Goal: Task Accomplishment & Management: Use online tool/utility

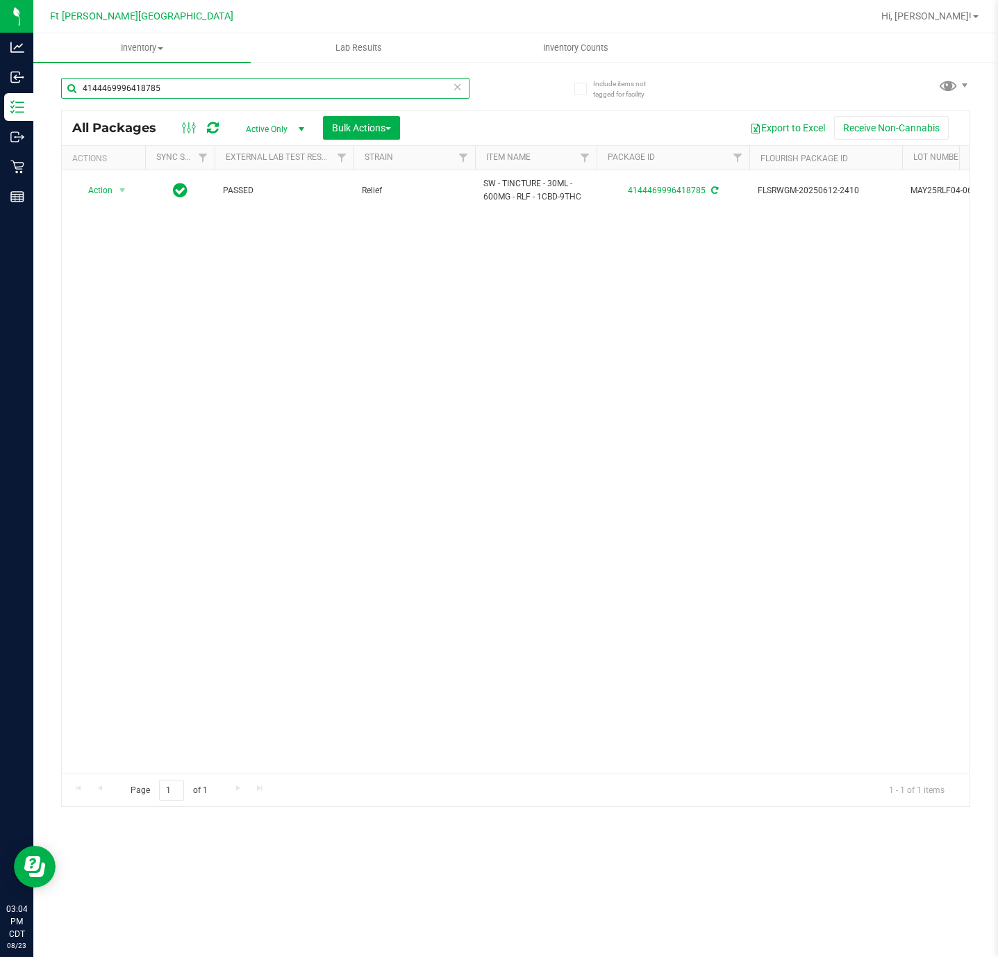
click at [273, 92] on input "4144469996418785" at bounding box center [265, 88] width 409 height 21
type input "k"
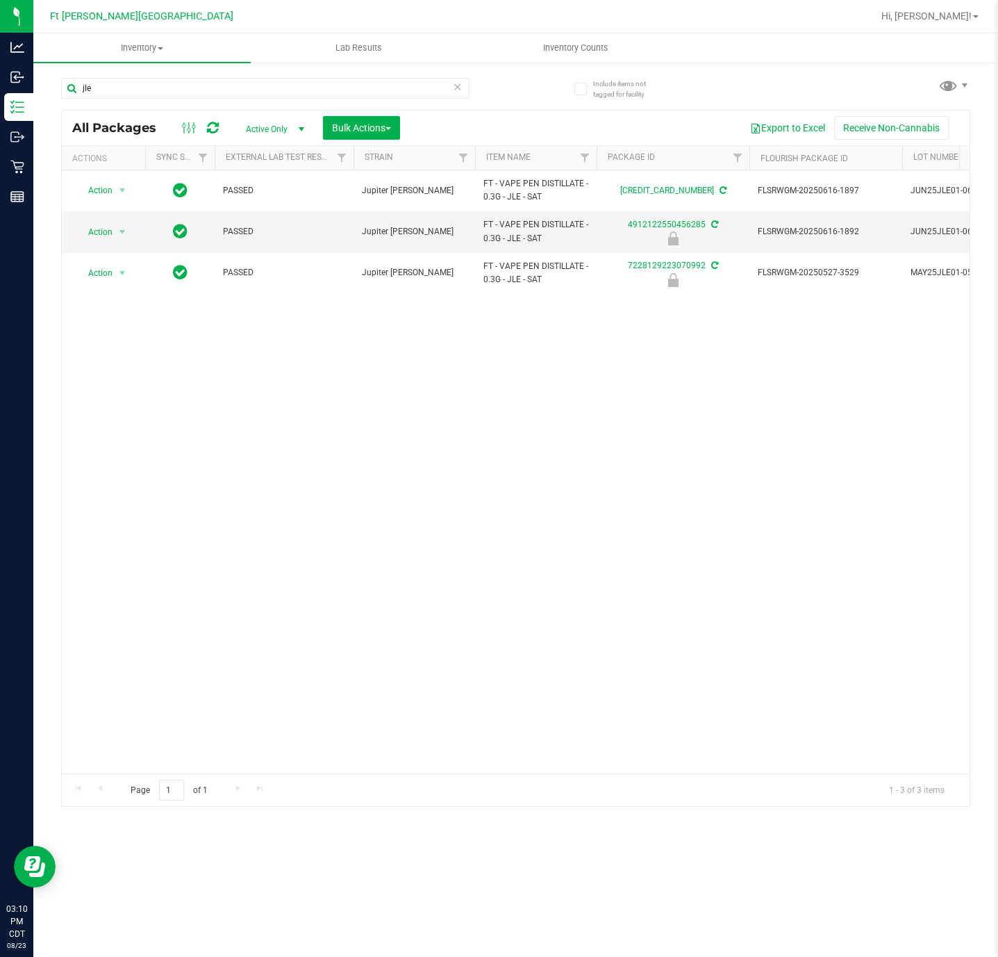
click at [282, 101] on div "jle" at bounding box center [265, 94] width 409 height 32
click at [278, 92] on input "jle" at bounding box center [265, 88] width 409 height 21
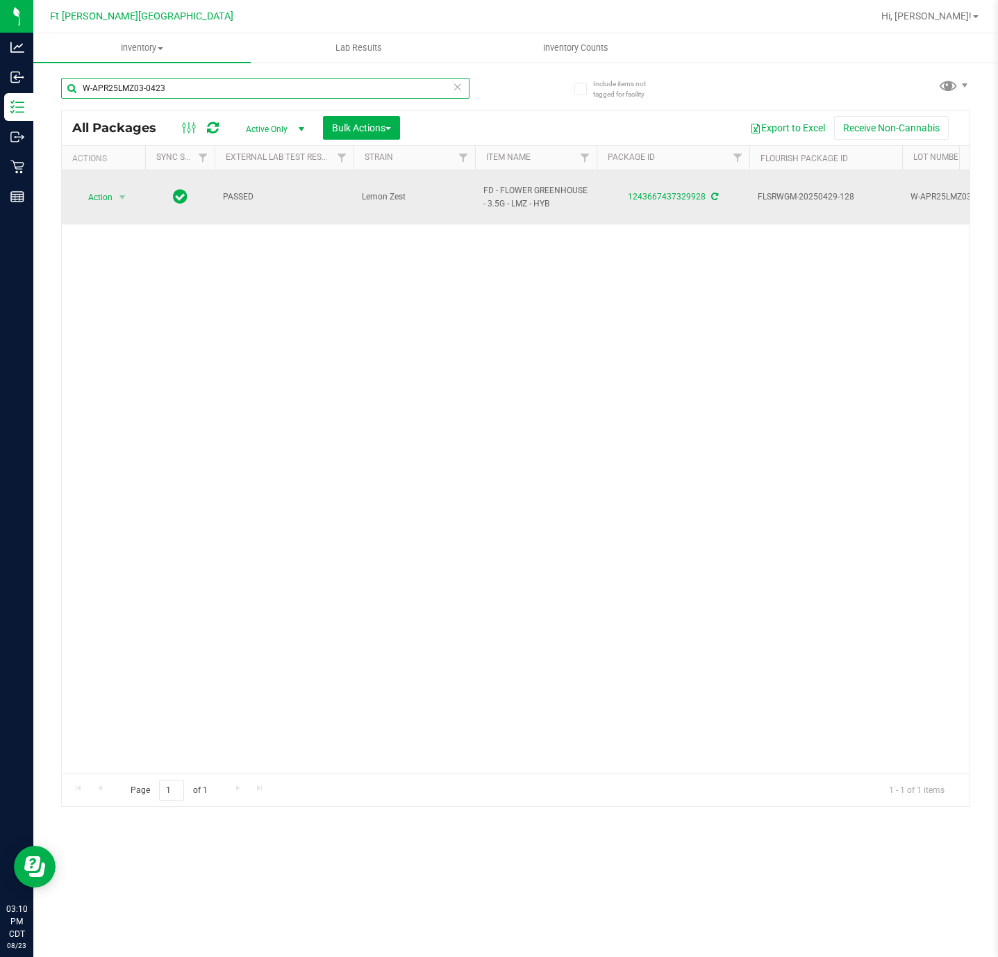
type input "W-APR25LMZ03-0423"
click at [98, 190] on span "Action" at bounding box center [95, 197] width 38 height 19
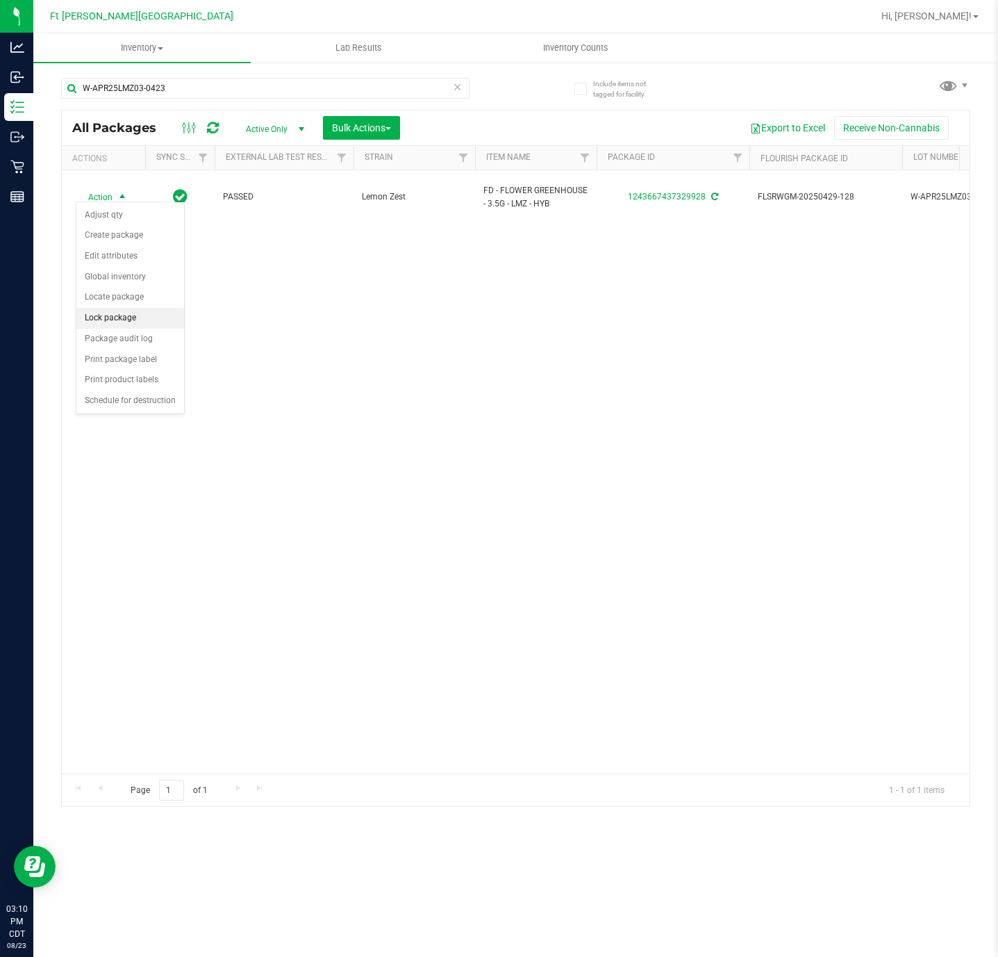
click at [113, 326] on li "Lock package" at bounding box center [130, 318] width 108 height 21
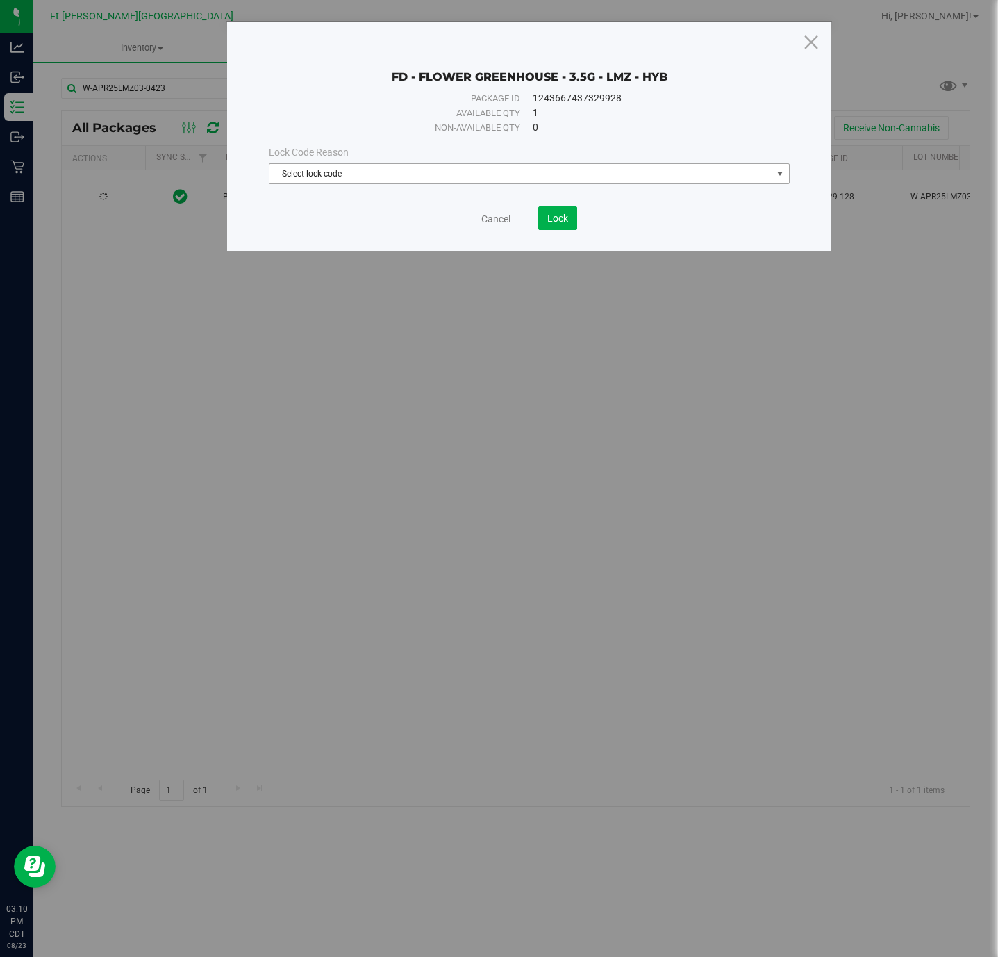
click at [527, 163] on span "Select lock code" at bounding box center [529, 173] width 520 height 21
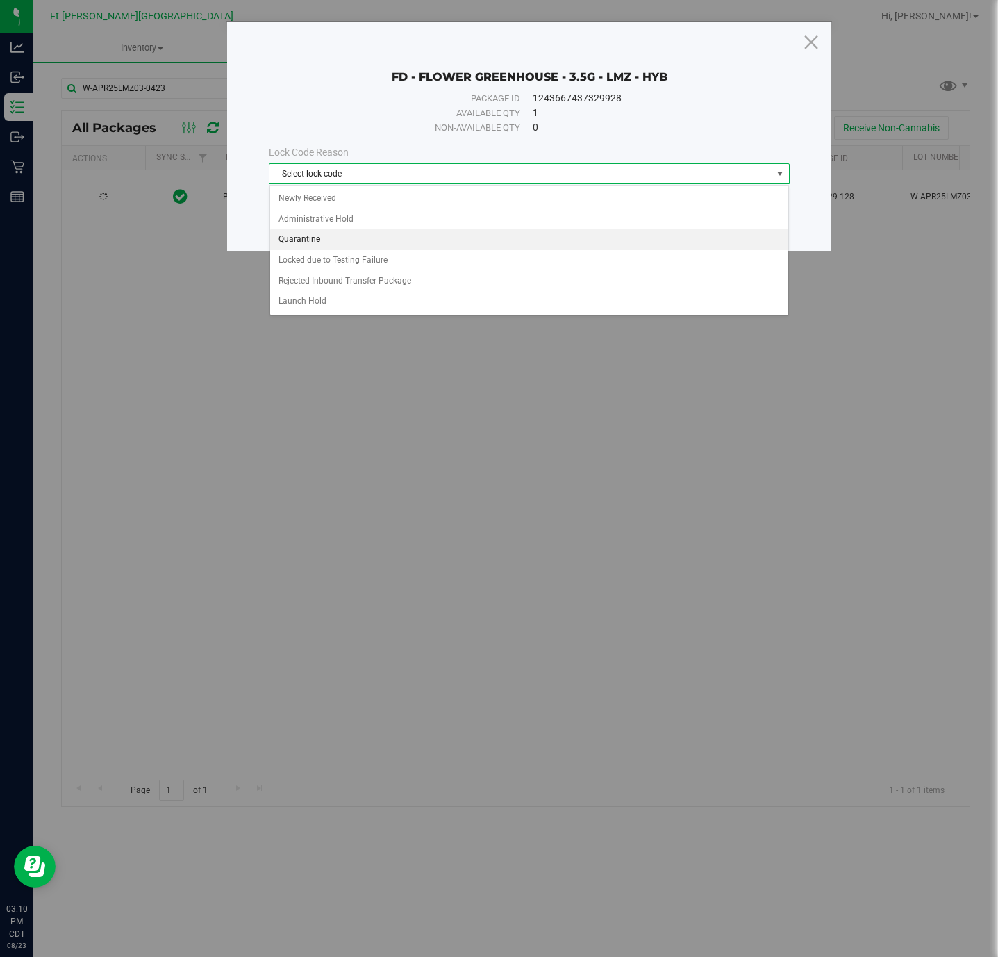
click at [393, 244] on li "Quarantine" at bounding box center [529, 239] width 518 height 21
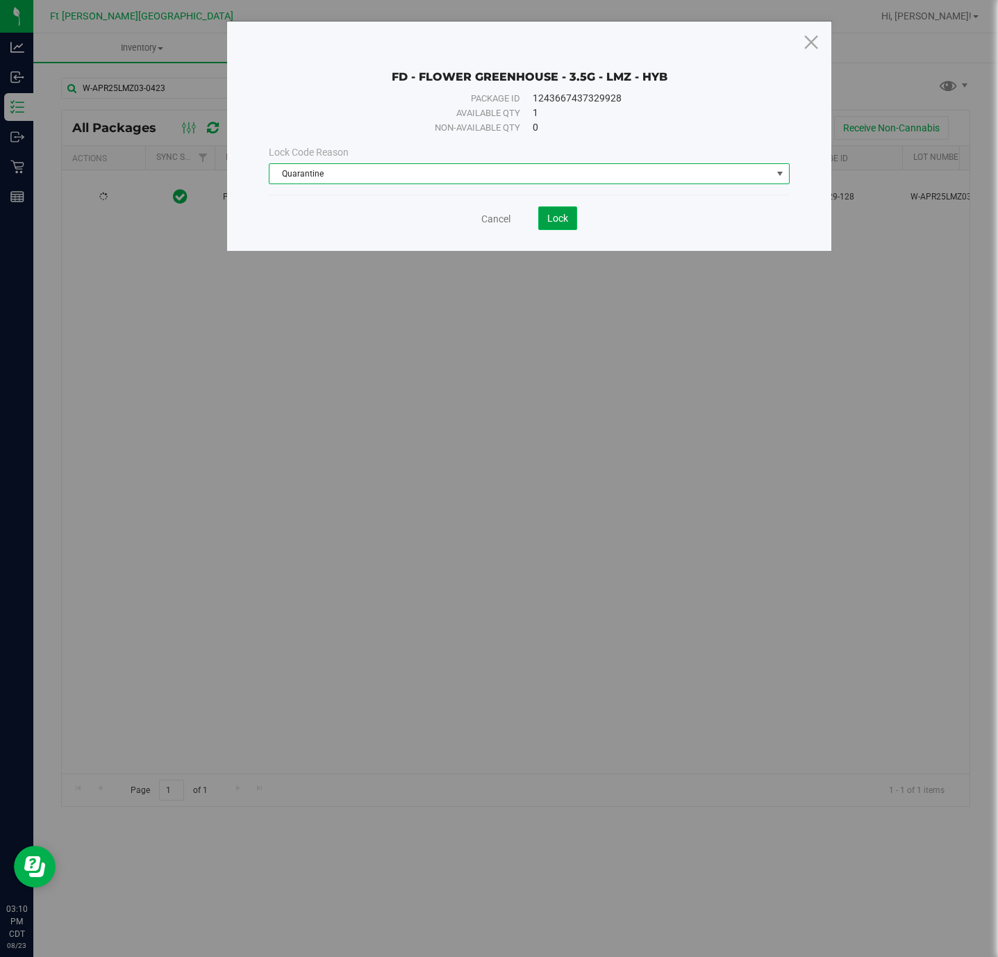
click at [553, 217] on span "Lock" at bounding box center [558, 218] width 21 height 11
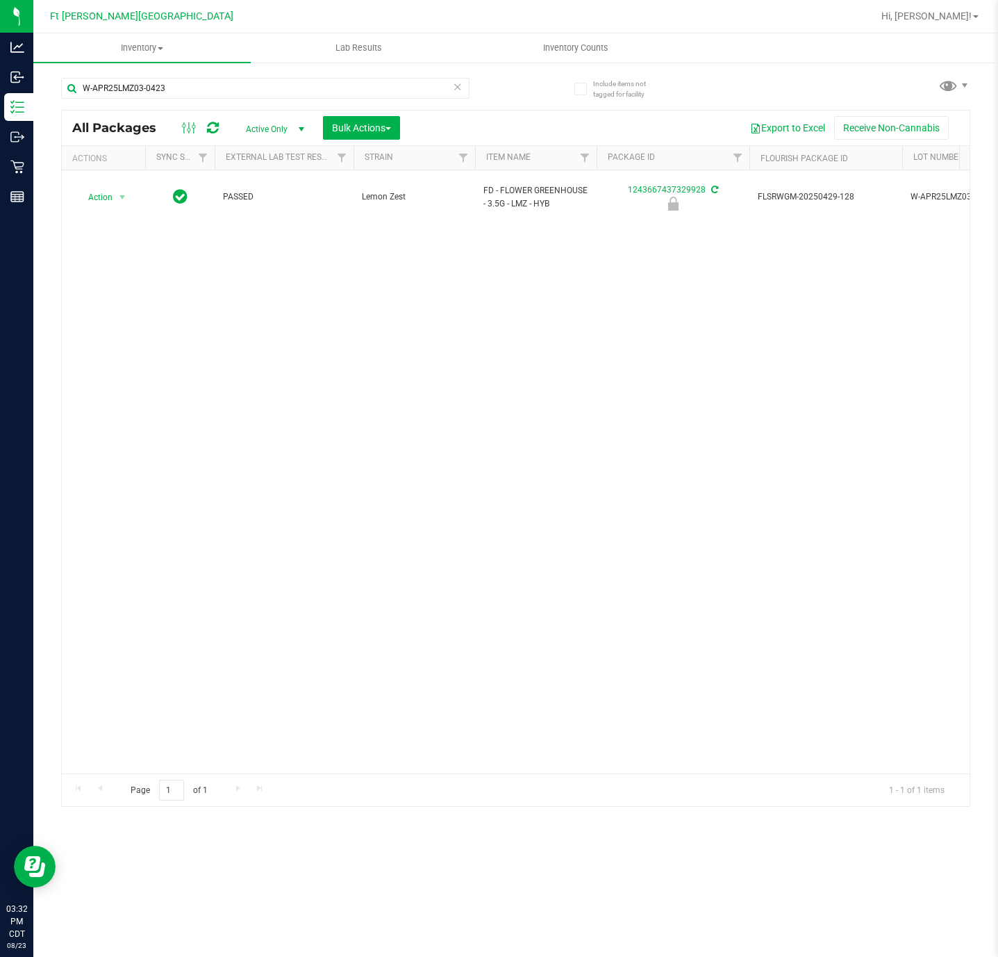
click at [776, 527] on div "Action Action Edit attributes Global inventory Locate package Package audit log…" at bounding box center [516, 471] width 908 height 603
click at [976, 17] on link "Hi, [PERSON_NAME]!" at bounding box center [930, 16] width 108 height 15
